Goal: Task Accomplishment & Management: Use online tool/utility

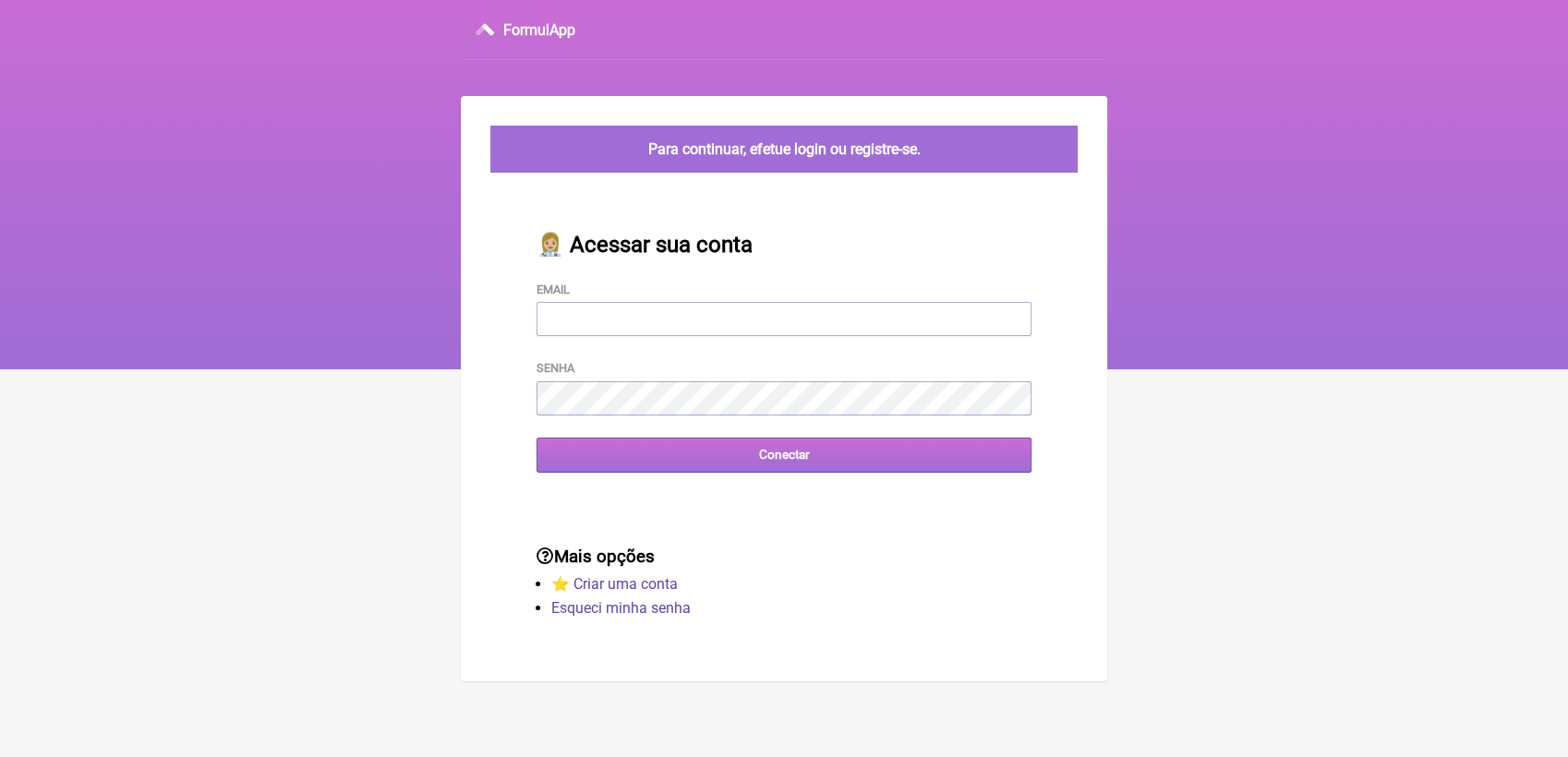
type input "[EMAIL_ADDRESS][DOMAIN_NAME]"
click at [696, 455] on input "Conectar" at bounding box center [784, 455] width 496 height 34
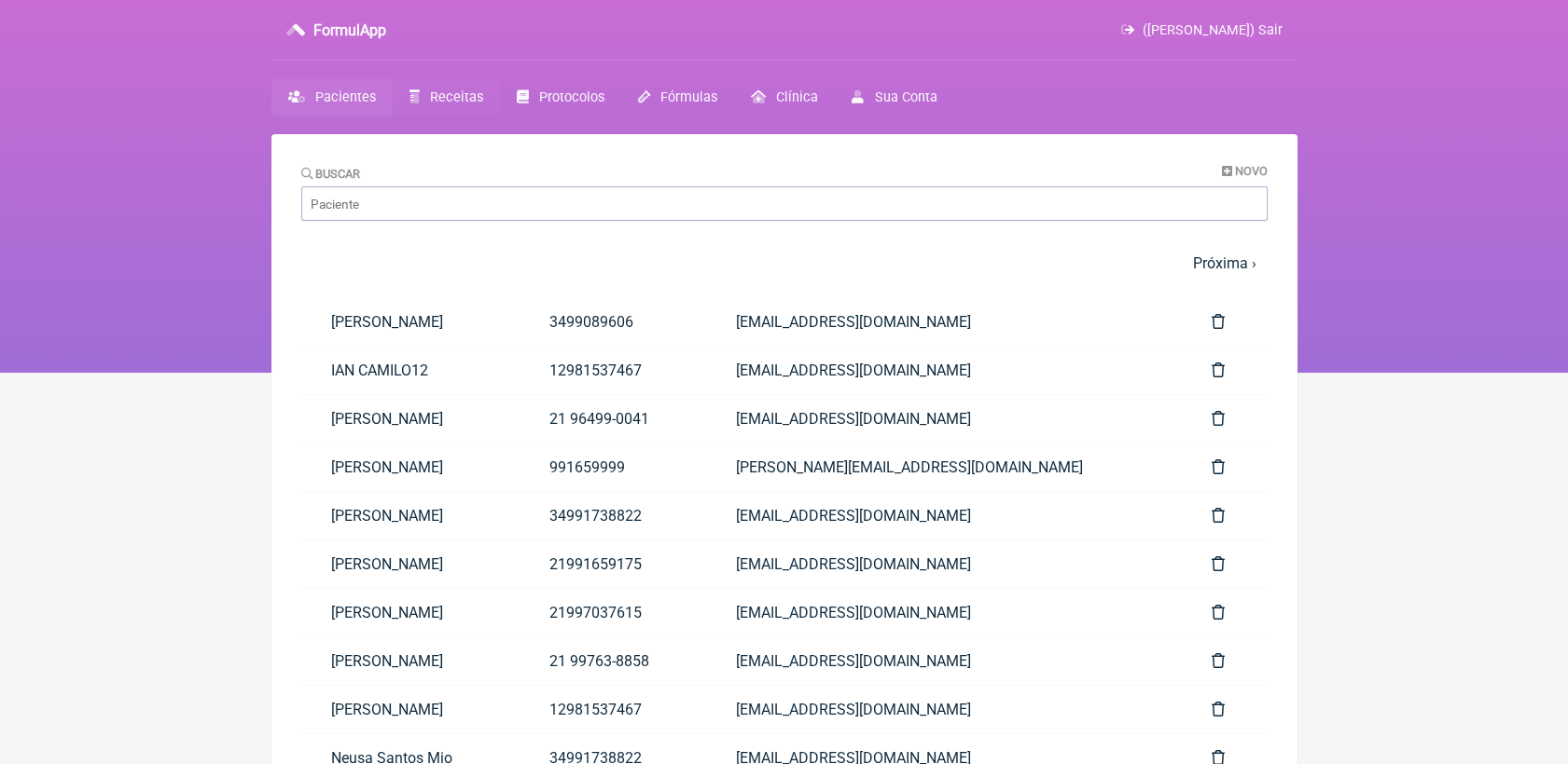
click at [452, 100] on span "Receitas" at bounding box center [456, 98] width 54 height 16
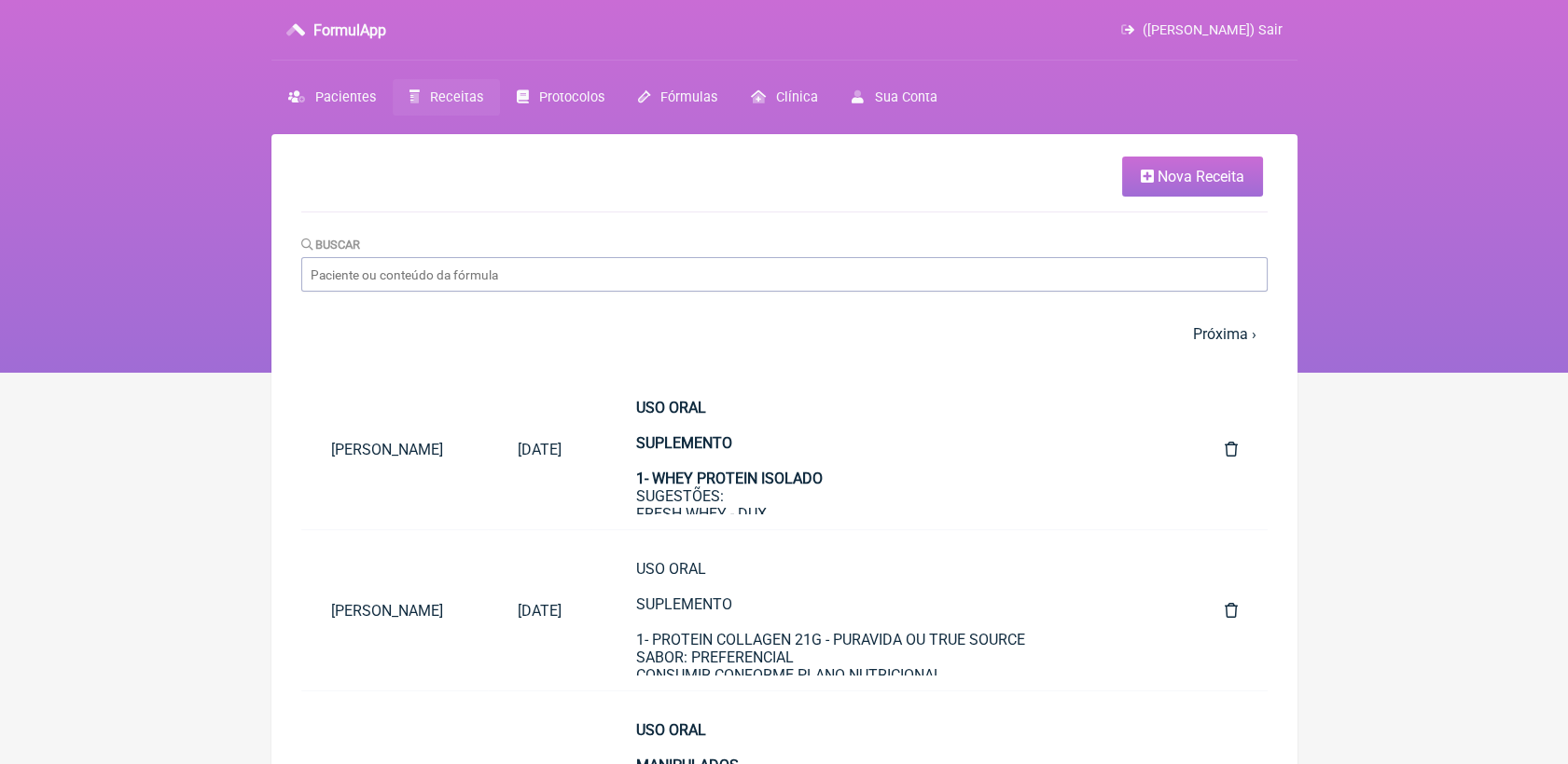
click at [1195, 158] on link "Nova Receita" at bounding box center [1192, 177] width 141 height 40
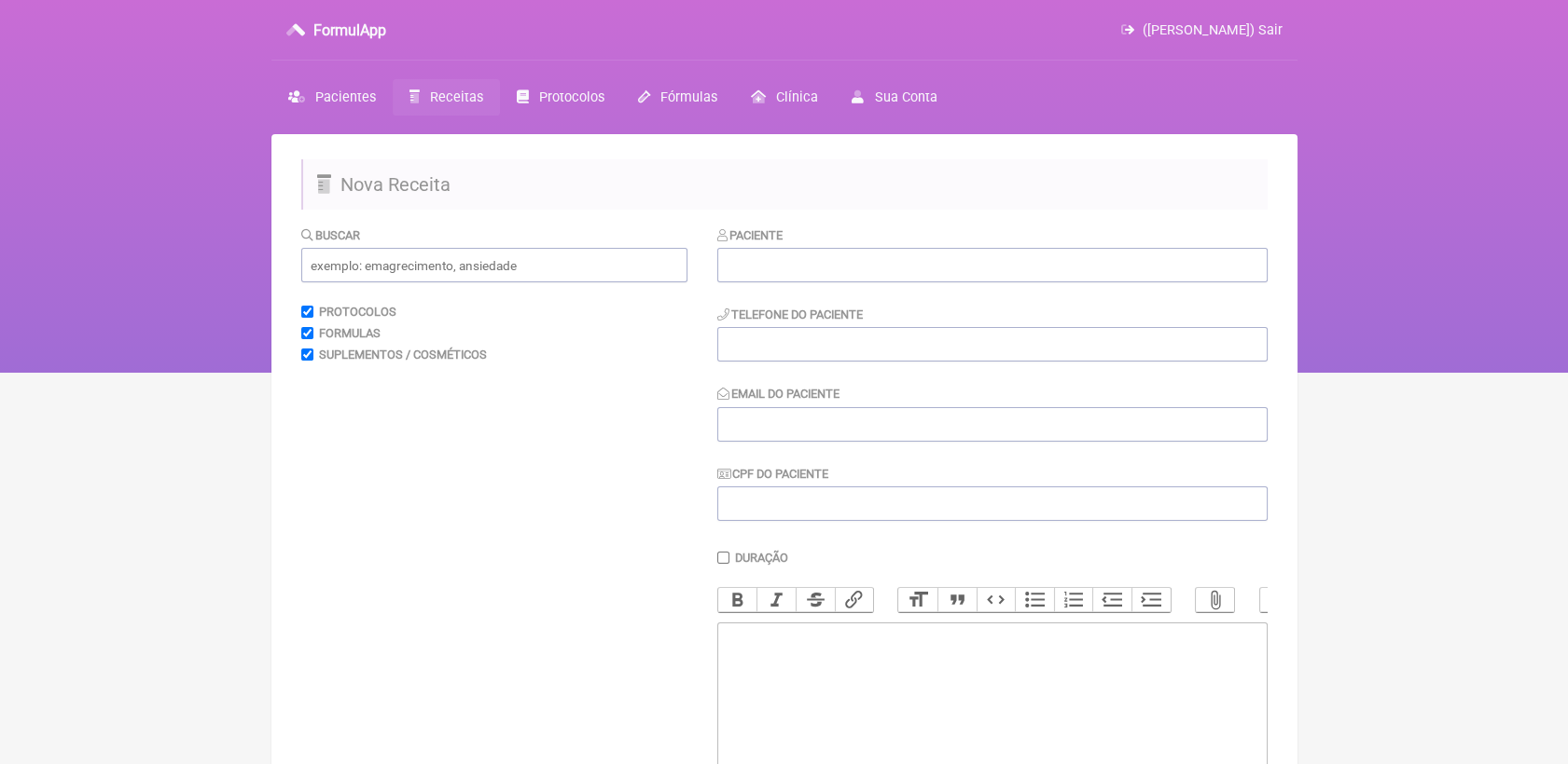
click at [437, 96] on span "Receitas" at bounding box center [456, 98] width 54 height 16
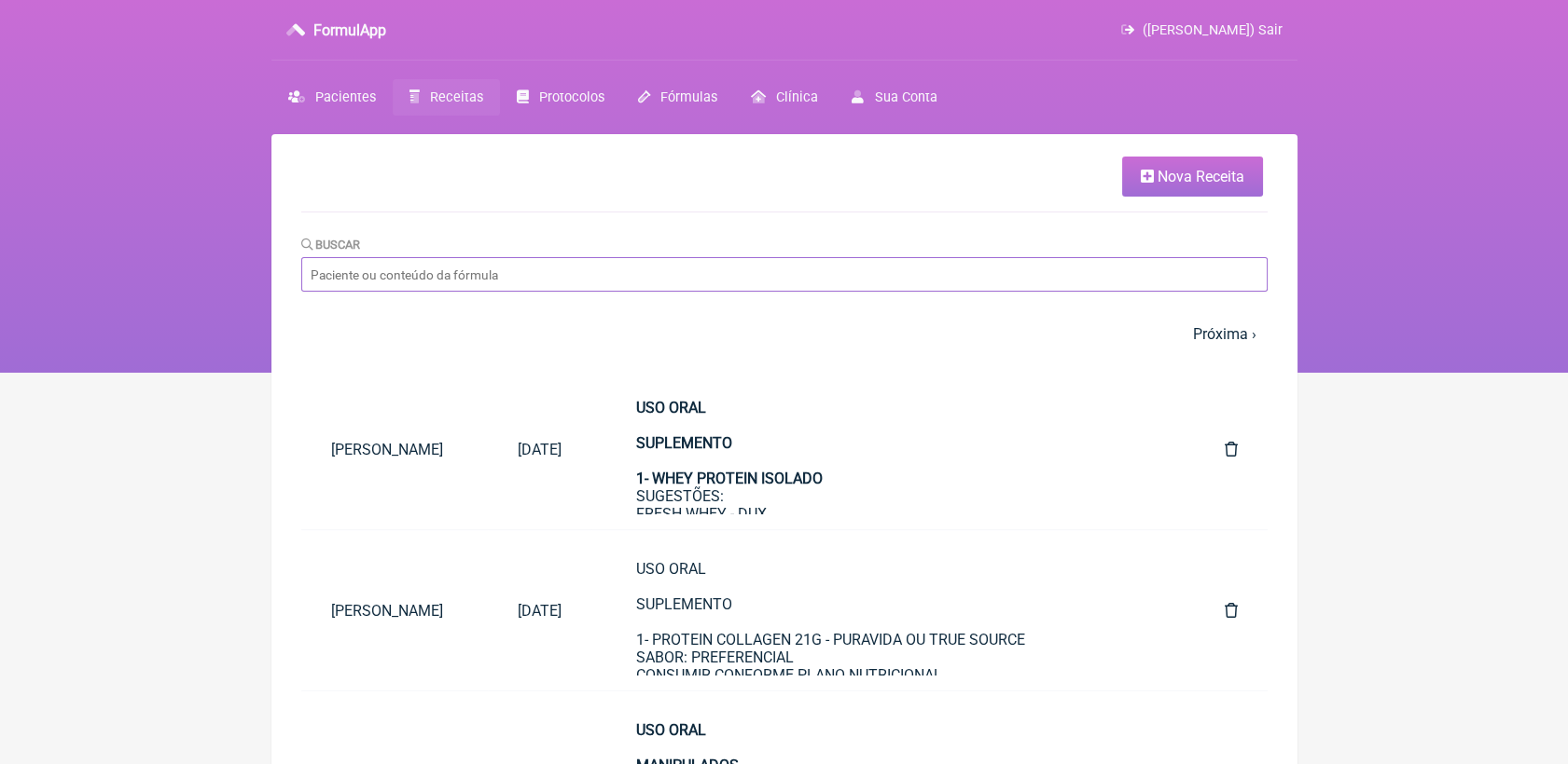
click at [696, 280] on input "Buscar" at bounding box center [784, 274] width 966 height 34
type input "fernanda"
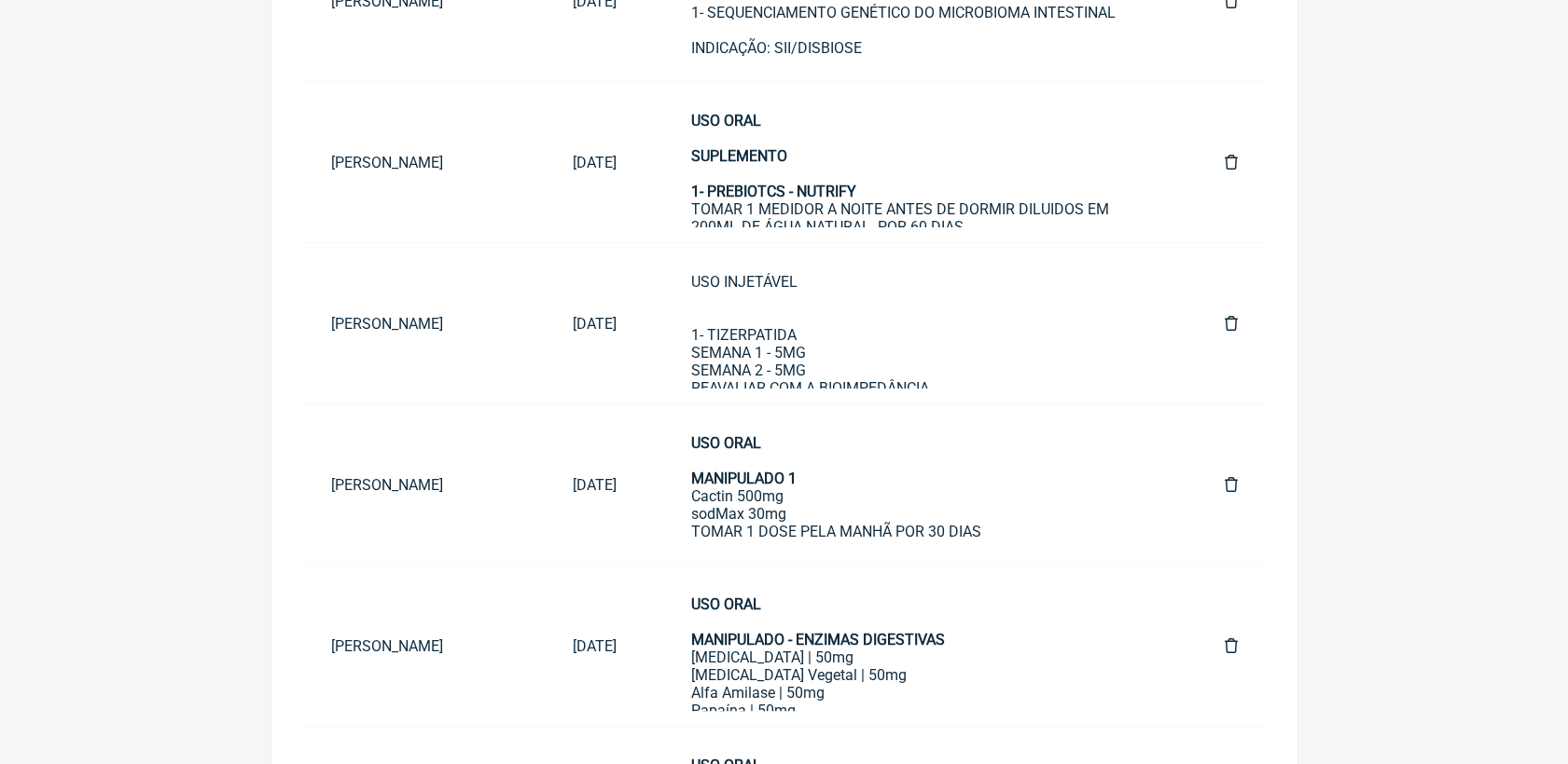
scroll to position [1372, 0]
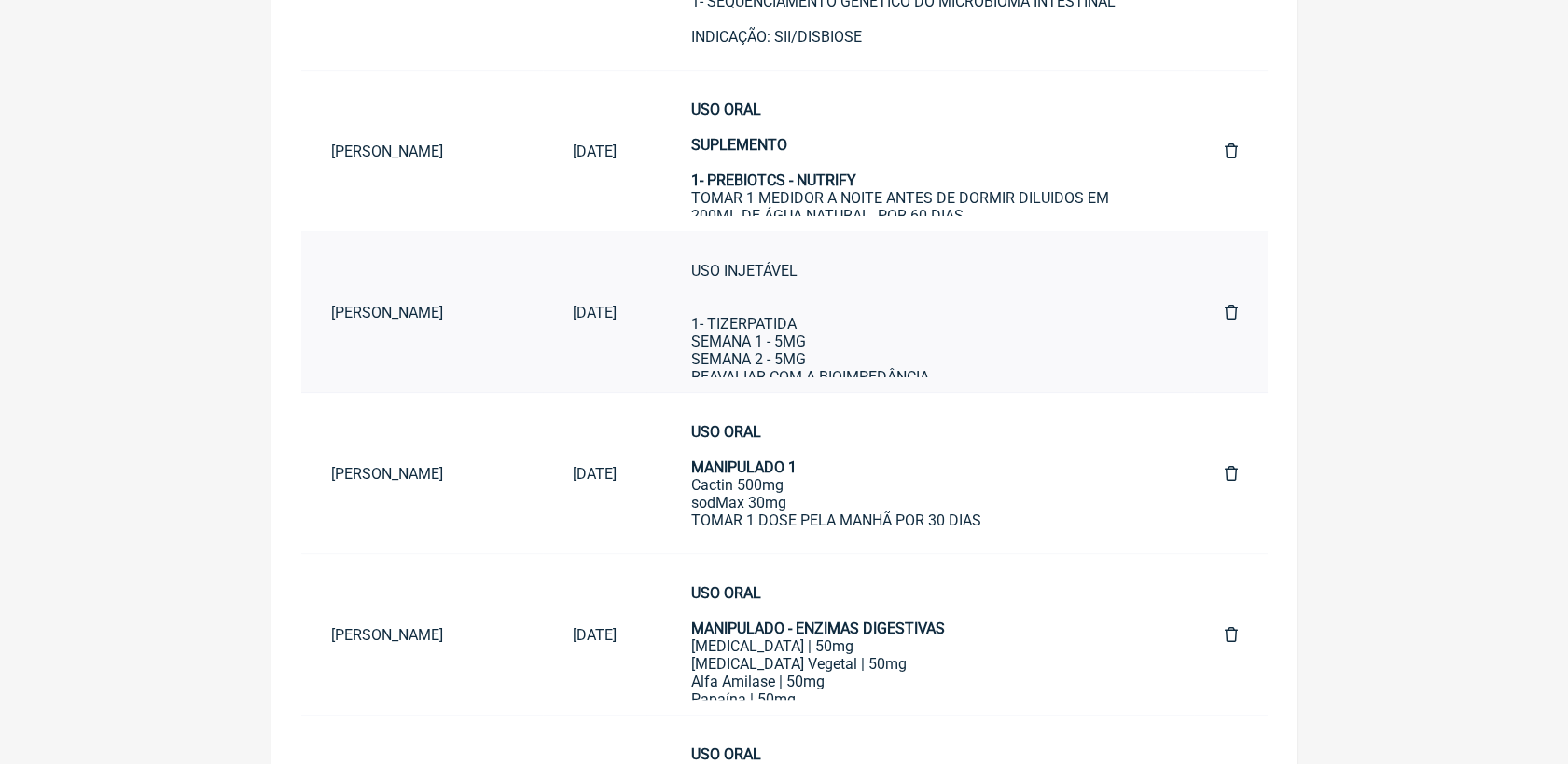
click at [907, 329] on div "USO INJETÁVEL 1- TIZERPATIDA SEMANA 1 - 5MG SEMANA 2 - 5MG REAVALIAR COM A BIOI…" at bounding box center [920, 404] width 459 height 283
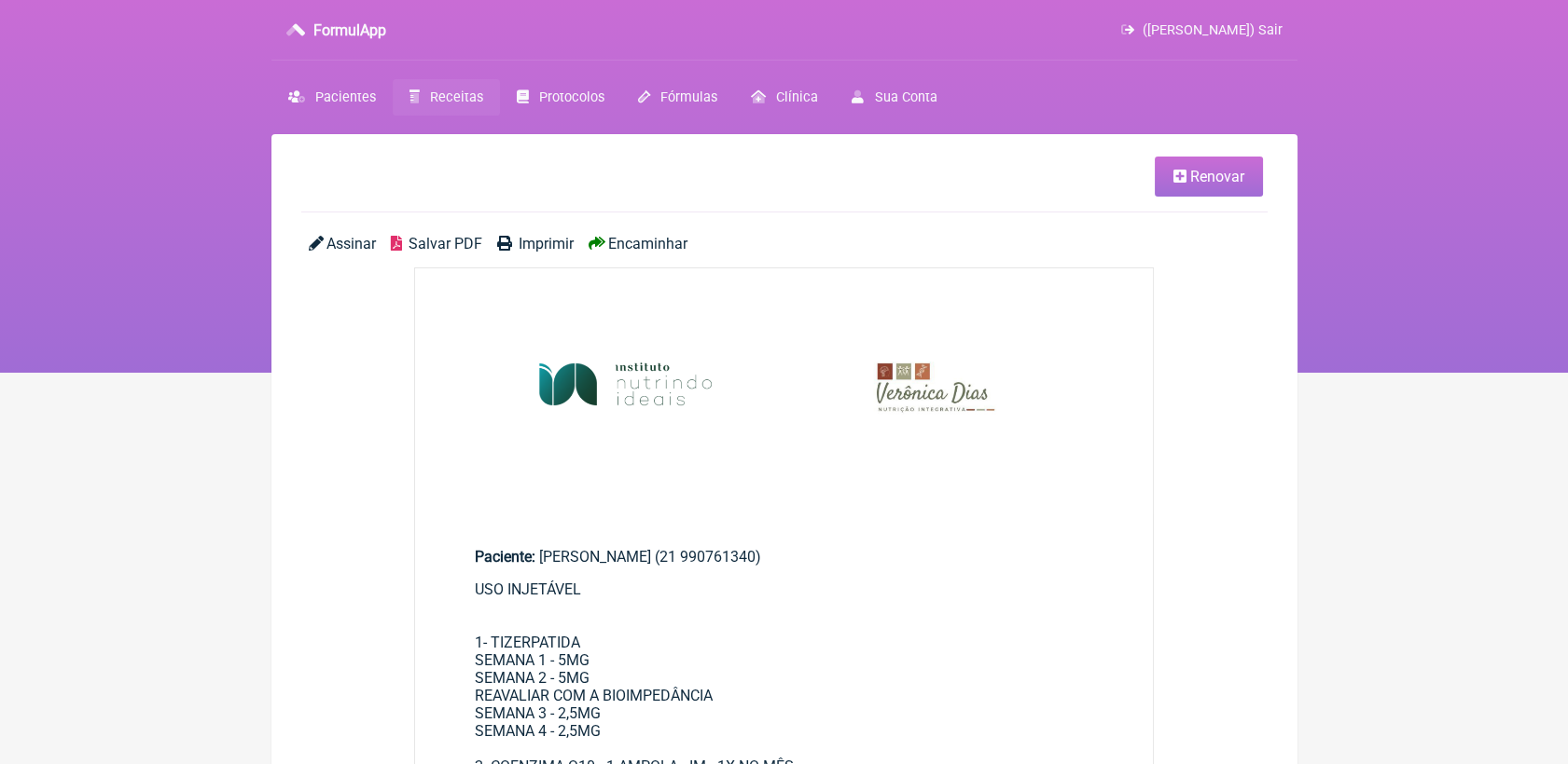
click at [1216, 164] on link "Renovar" at bounding box center [1208, 177] width 108 height 40
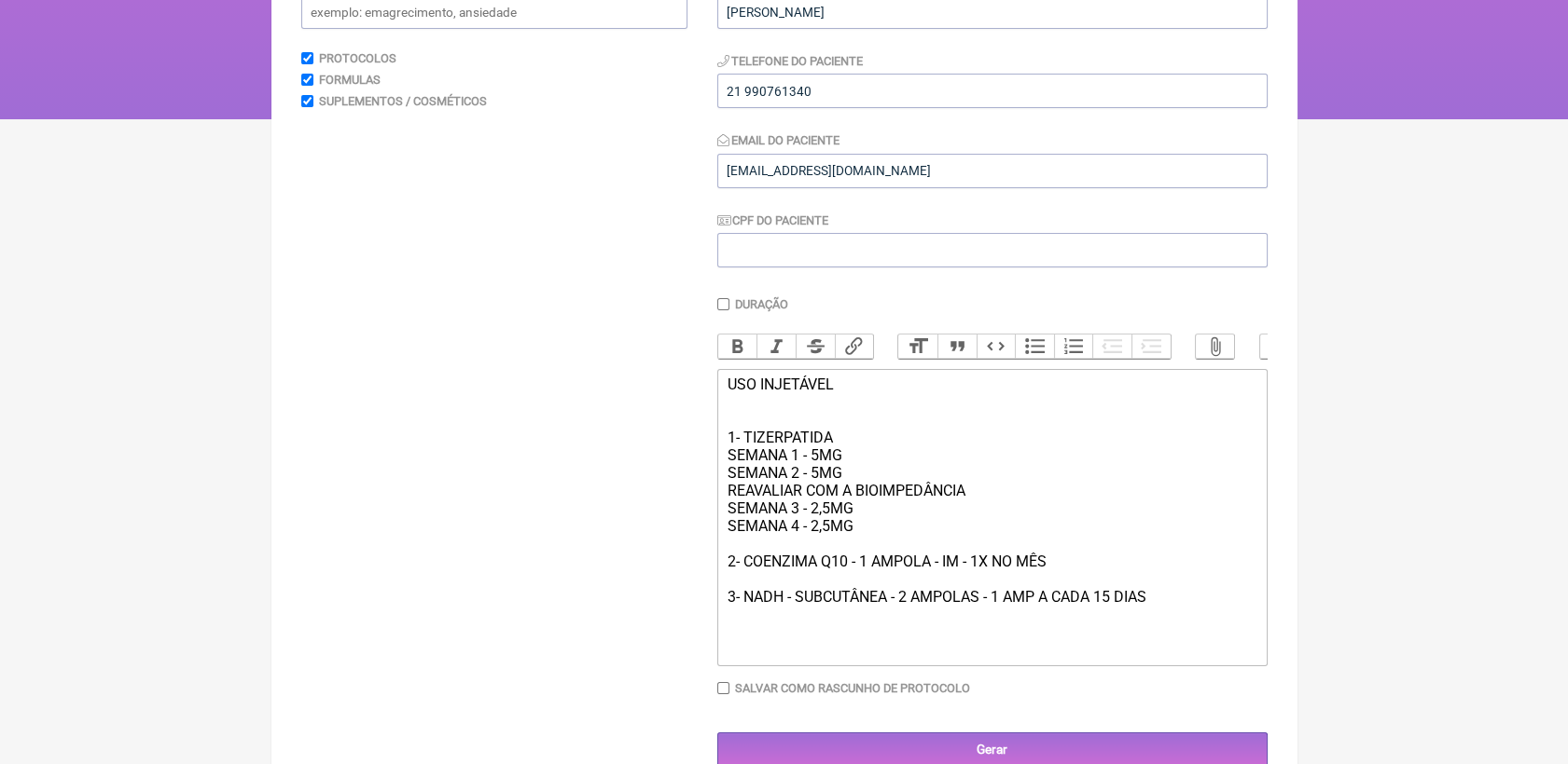
scroll to position [270, 0]
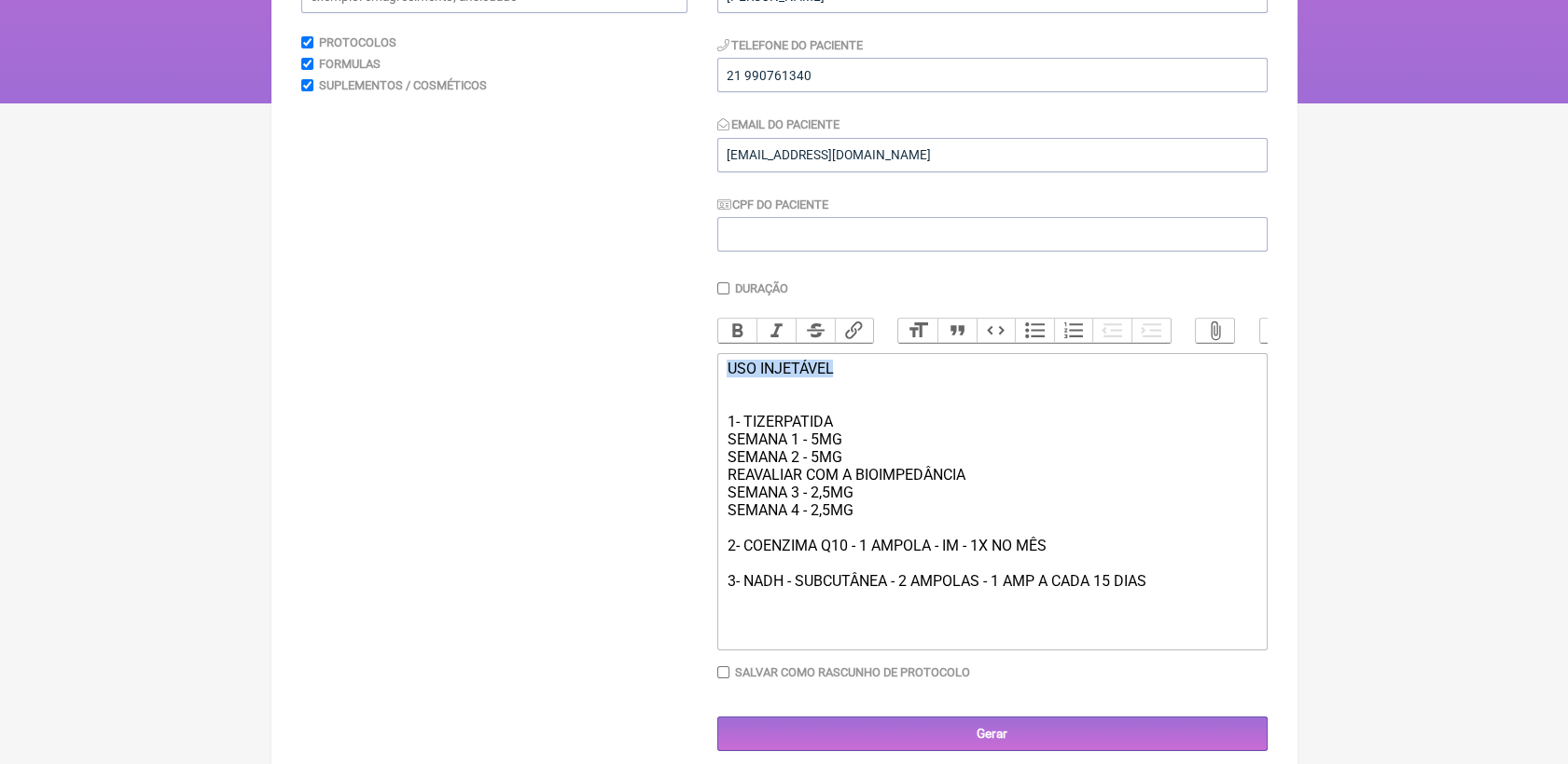
drag, startPoint x: 727, startPoint y: 391, endPoint x: 847, endPoint y: 398, distance: 120.2
click at [847, 398] on div "USO INJETÁVEL 1- TIZERPATIDA SEMANA 1 - 5MG SEMANA 2 - 5MG REAVALIAR COM A BIOI…" at bounding box center [991, 501] width 530 height 283
click at [740, 327] on button "Bold" at bounding box center [738, 330] width 39 height 24
click at [909, 459] on div "USO INJETÁVEL 1- TIZERPATIDA SEMANA 1 - 5MG SEMANA 2 - 5MG REAVALIAR COM A BIOI…" at bounding box center [991, 501] width 530 height 283
drag, startPoint x: 970, startPoint y: 500, endPoint x: 718, endPoint y: 500, distance: 252.0
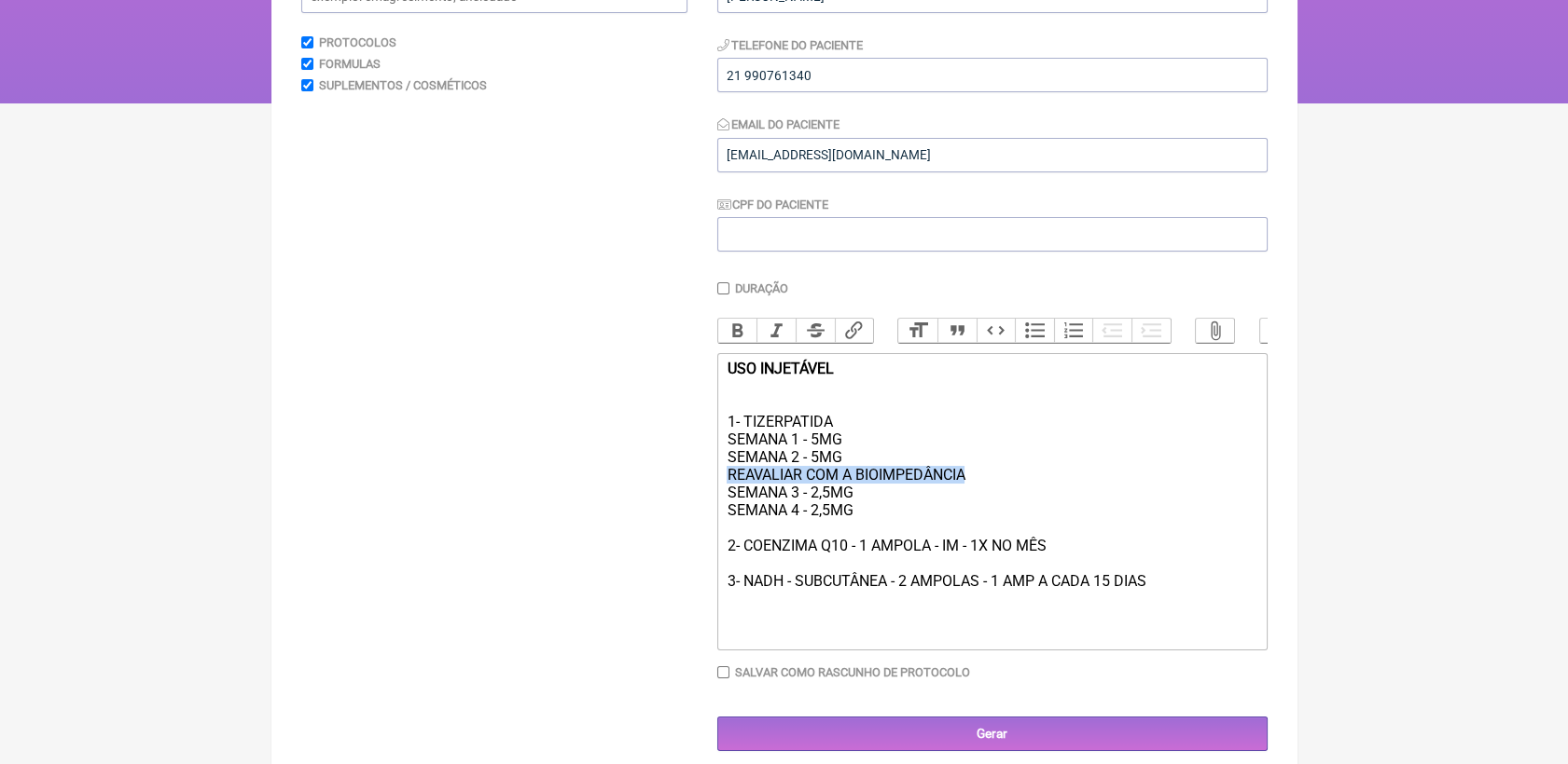
click at [718, 500] on trix-editor "USO INJETÁVEL 1- TIZERPATIDA SEMANA 1 - 5MG SEMANA 2 - 5MG REAVALIAR COM A BIOI…" at bounding box center [992, 501] width 550 height 297
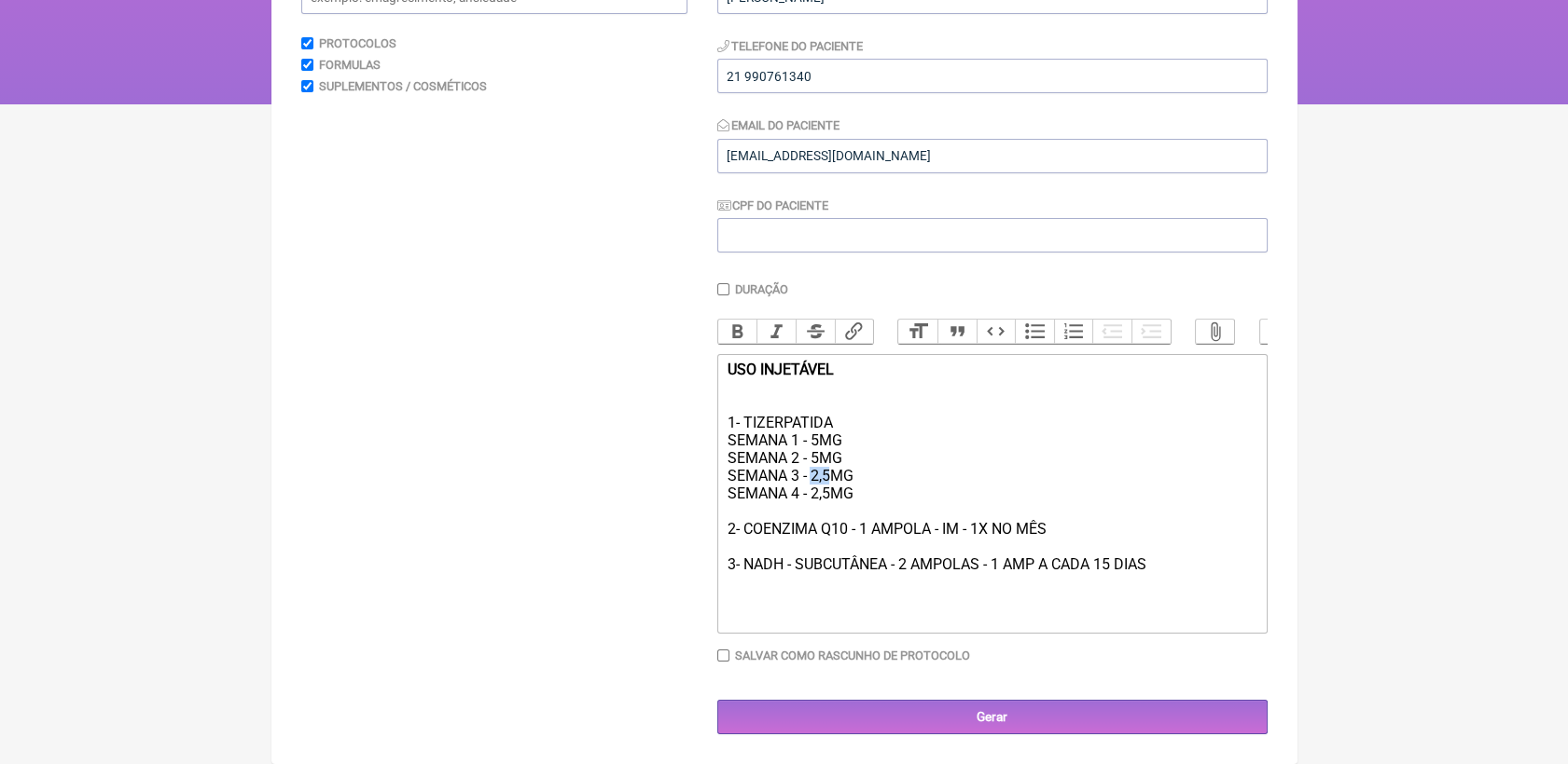
drag, startPoint x: 813, startPoint y: 494, endPoint x: 829, endPoint y: 494, distance: 16.0
click at [829, 494] on div "USO INJETÁVEL 1- TIZERPATIDA SEMANA 1 - 5MG SEMANA 2 - 5MG SEMANA 3 - 2,5MG SEM…" at bounding box center [991, 493] width 530 height 266
click at [928, 520] on div "USO INJETÁVEL 1- TIZERPATIDA SEMANA 1 - 5MG SEMANA 2 - 5MG SEMANA 3 - 5MG SEMAN…" at bounding box center [991, 493] width 530 height 266
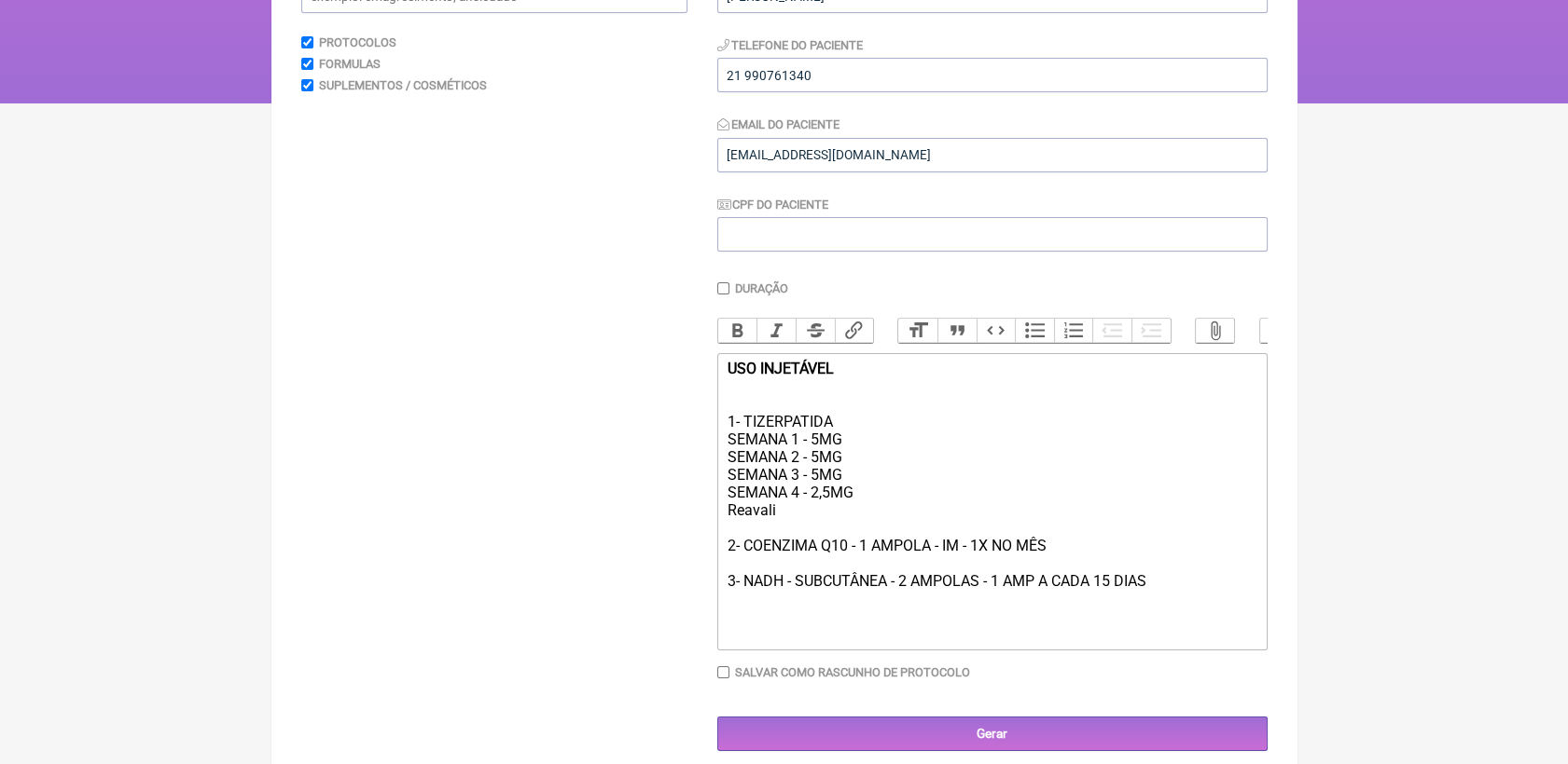
type trix-editor "<div><strong>USO INJETÁVEL</strong><br><br><br>1- TIZERPATIDA<br>SEMANA 1 - 5MG…"
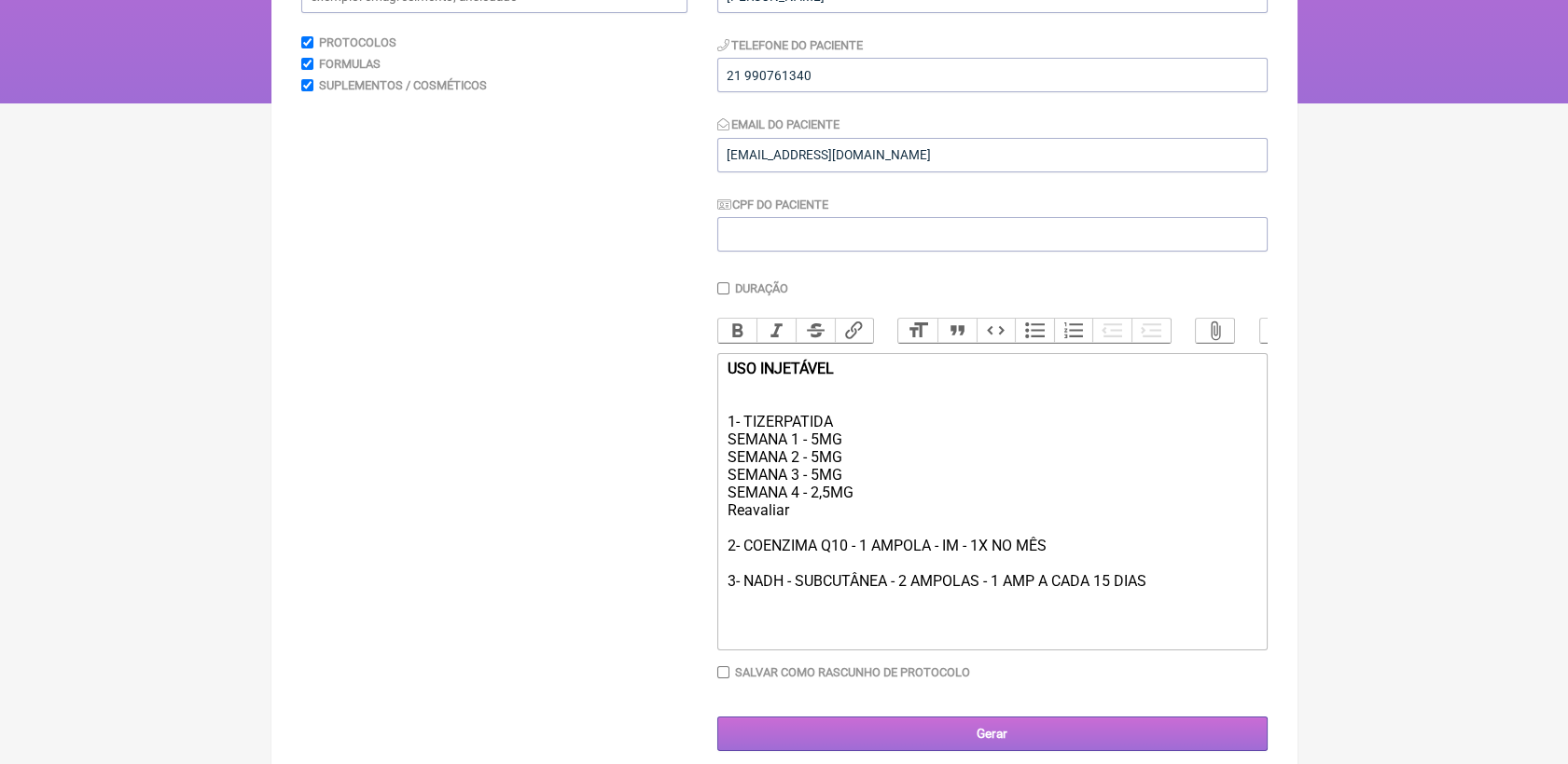
click at [993, 752] on input "Gerar" at bounding box center [992, 734] width 550 height 34
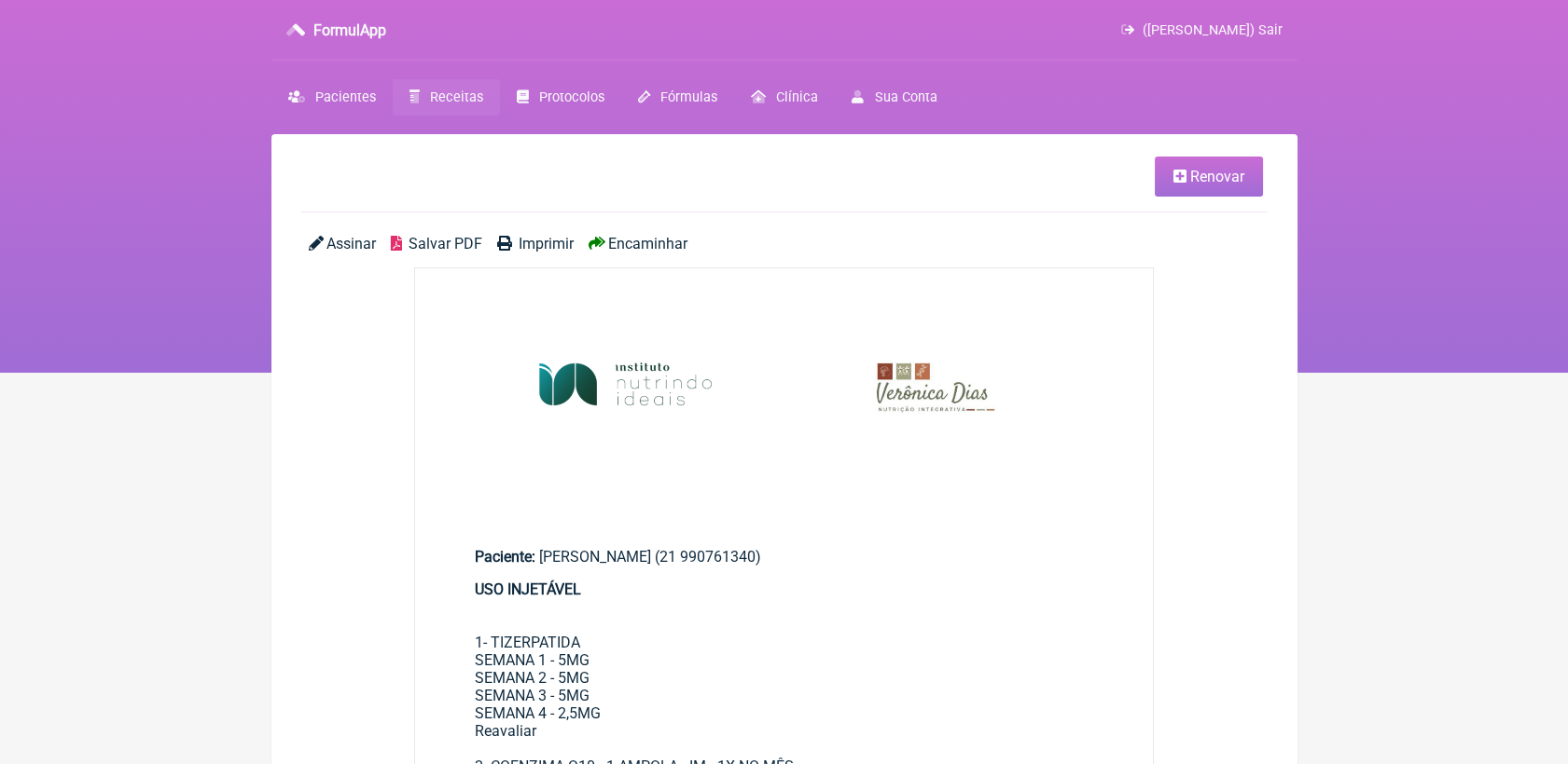
click at [460, 250] on span "Salvar PDF" at bounding box center [445, 244] width 74 height 18
click at [1193, 181] on span "Renovar" at bounding box center [1217, 176] width 55 height 18
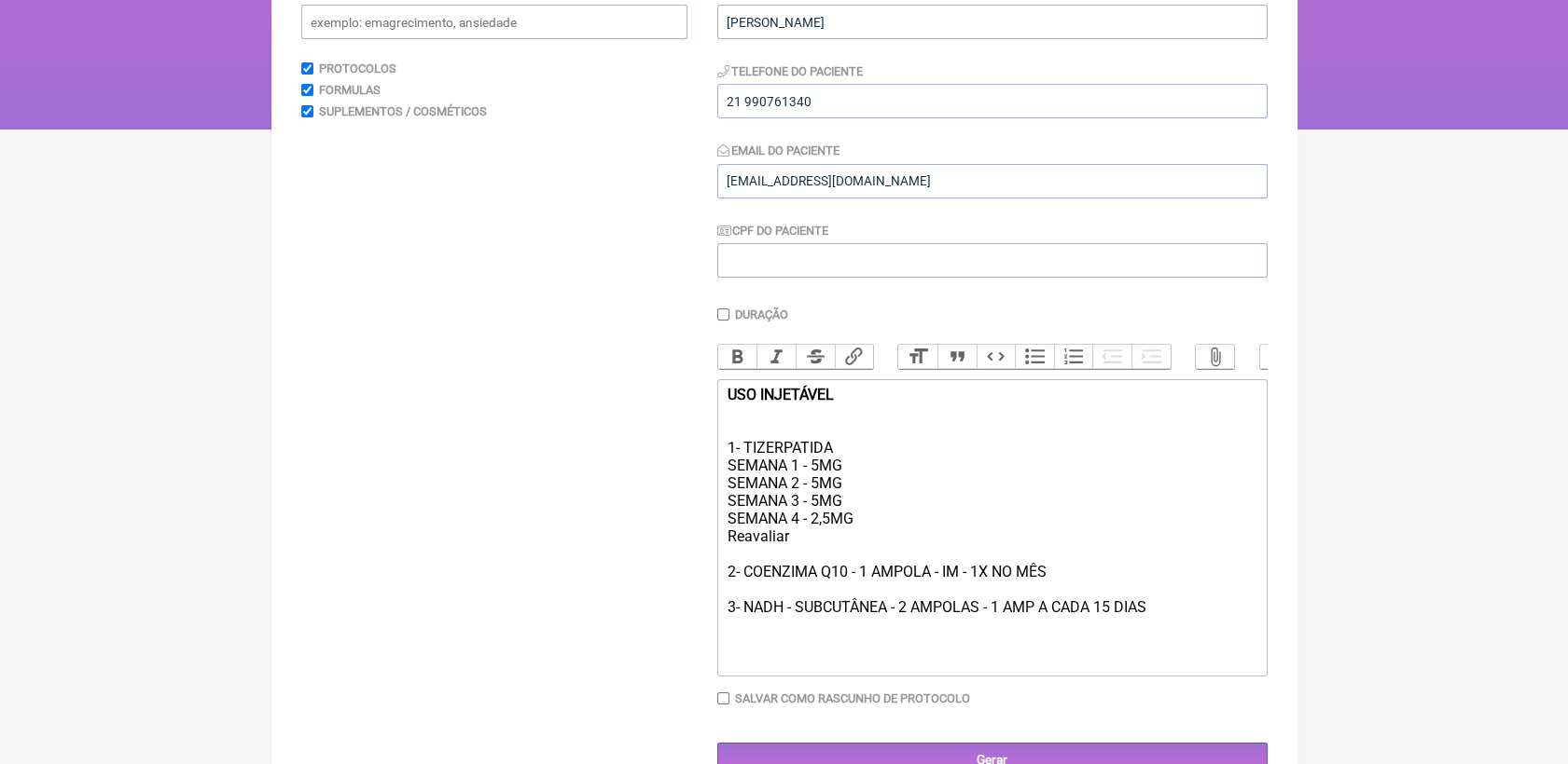
scroll to position [315, 0]
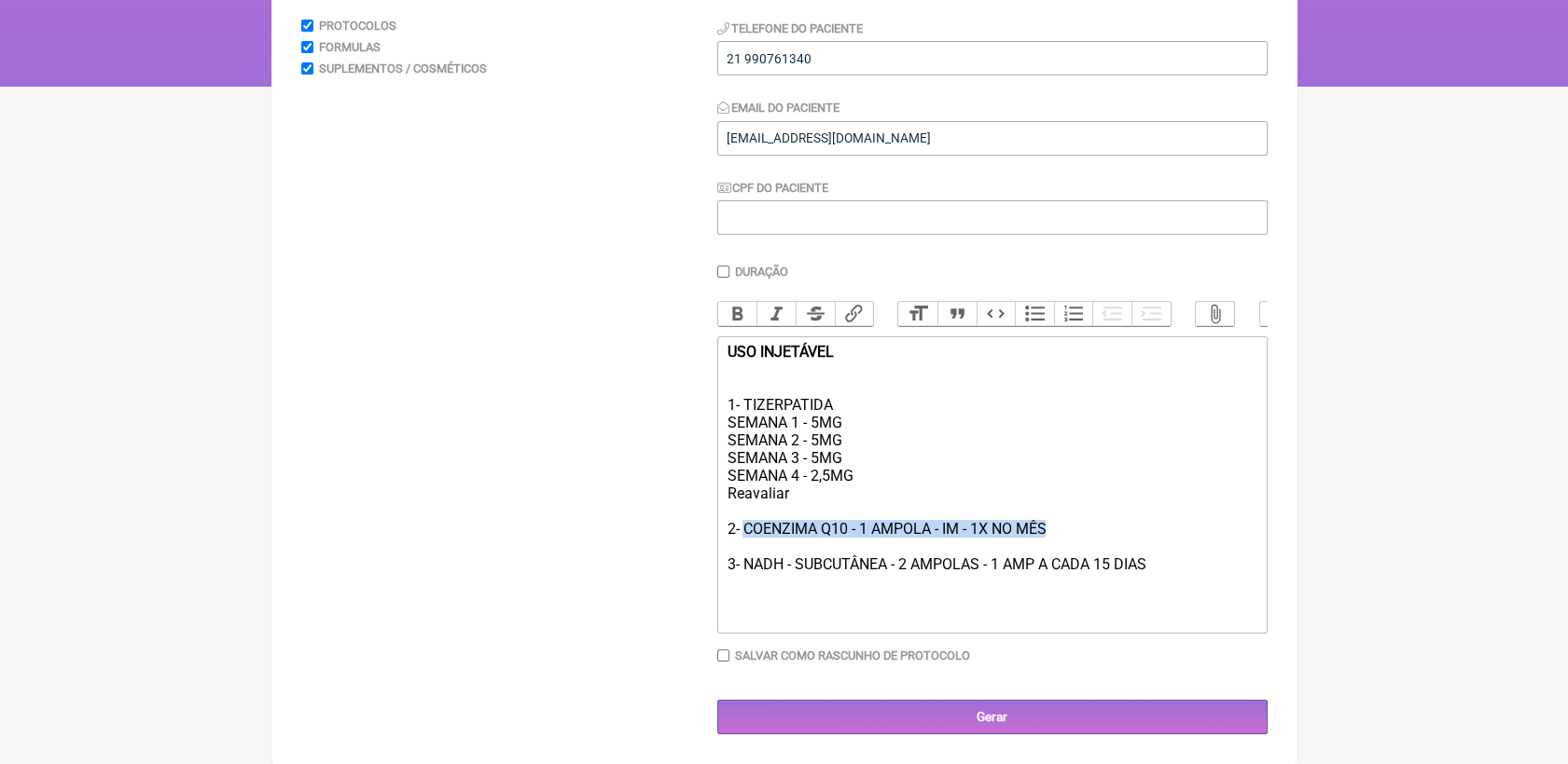
drag, startPoint x: 741, startPoint y: 526, endPoint x: 1059, endPoint y: 534, distance: 318.1
click at [1059, 534] on div "USO INJETÁVEL 1- TIZERPATIDA SEMANA 1 - 5MG SEMANA 2 - 5MG SEMANA 3 - 5MG SEMAN…" at bounding box center [991, 485] width 530 height 283
type trix-editor "<div><strong>USO INJETÁVEL</strong><br><br><br>1- TIZERPATIDA<br>SEMANA 1 - 5MG…"
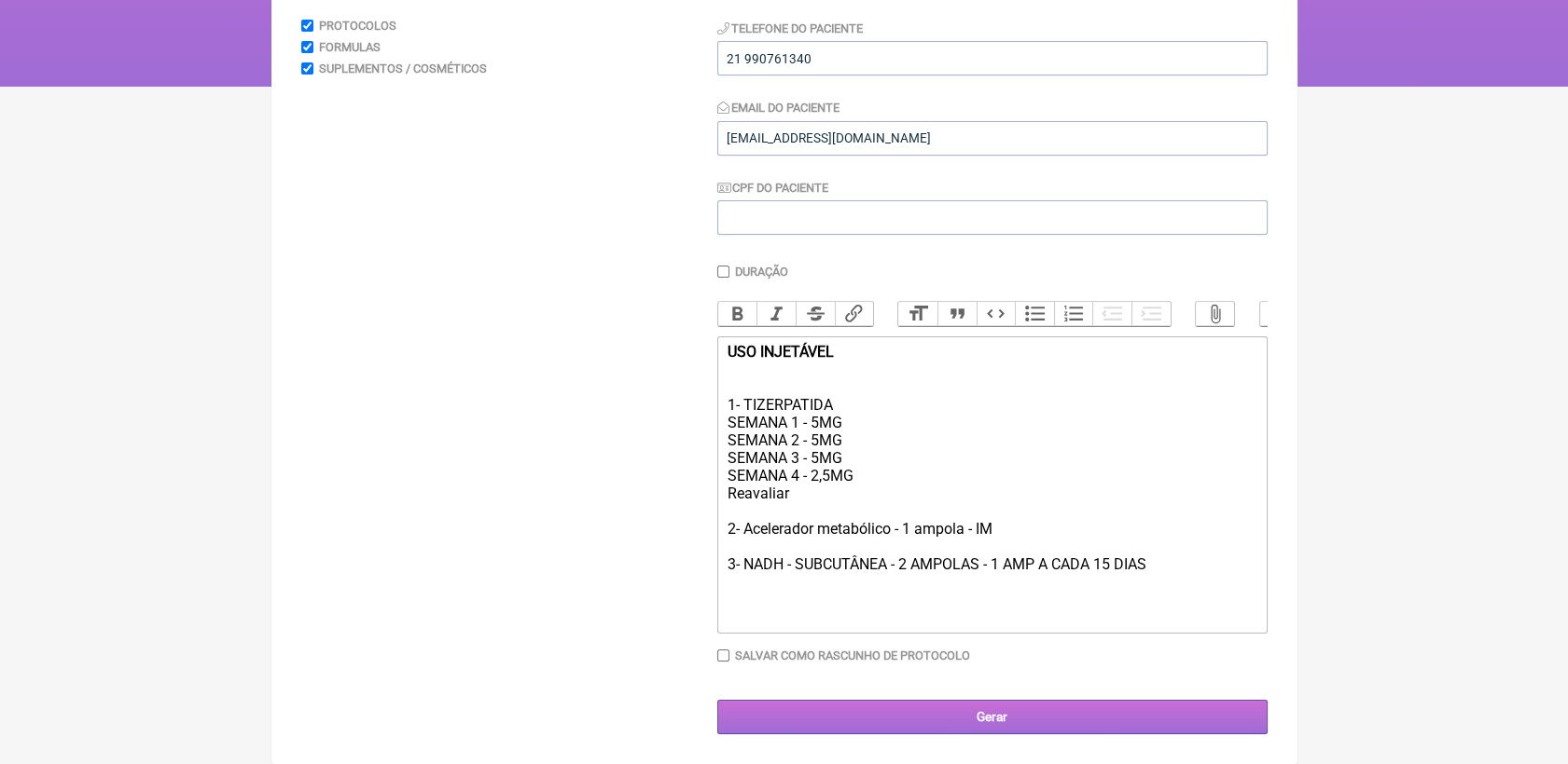
click at [911, 731] on input "Gerar" at bounding box center [992, 717] width 550 height 34
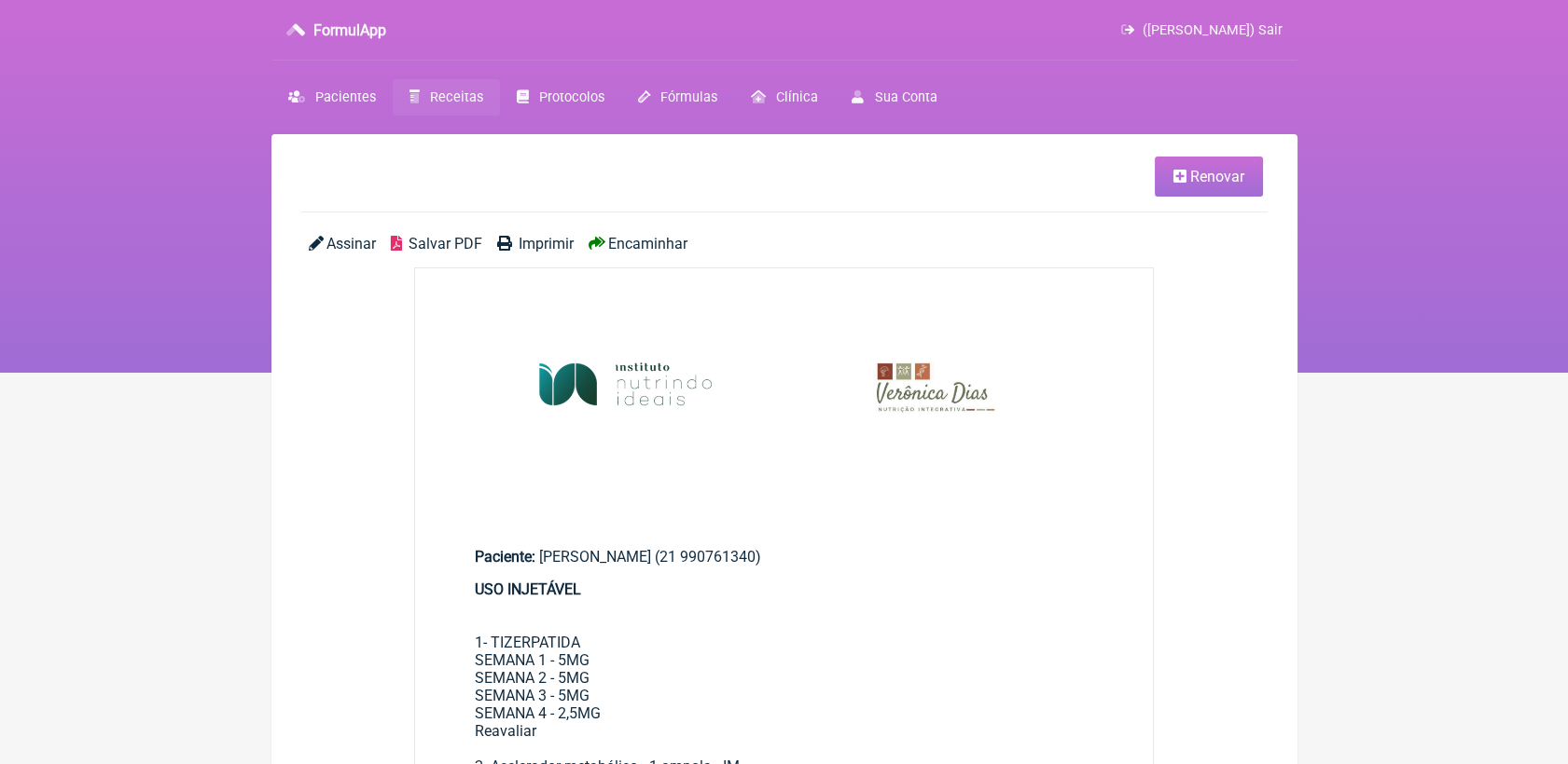
click at [438, 240] on span "Salvar PDF" at bounding box center [445, 244] width 74 height 18
click at [452, 245] on span "Salvar PDF" at bounding box center [445, 244] width 74 height 18
